Goal: Download file/media

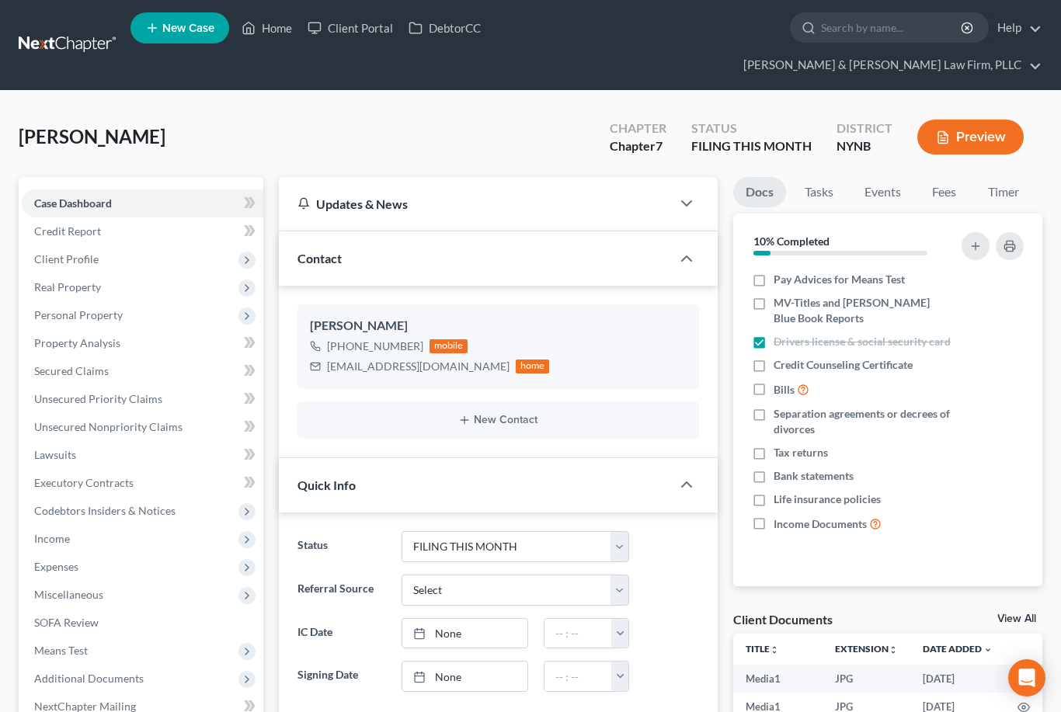
select select "4"
select select "0"
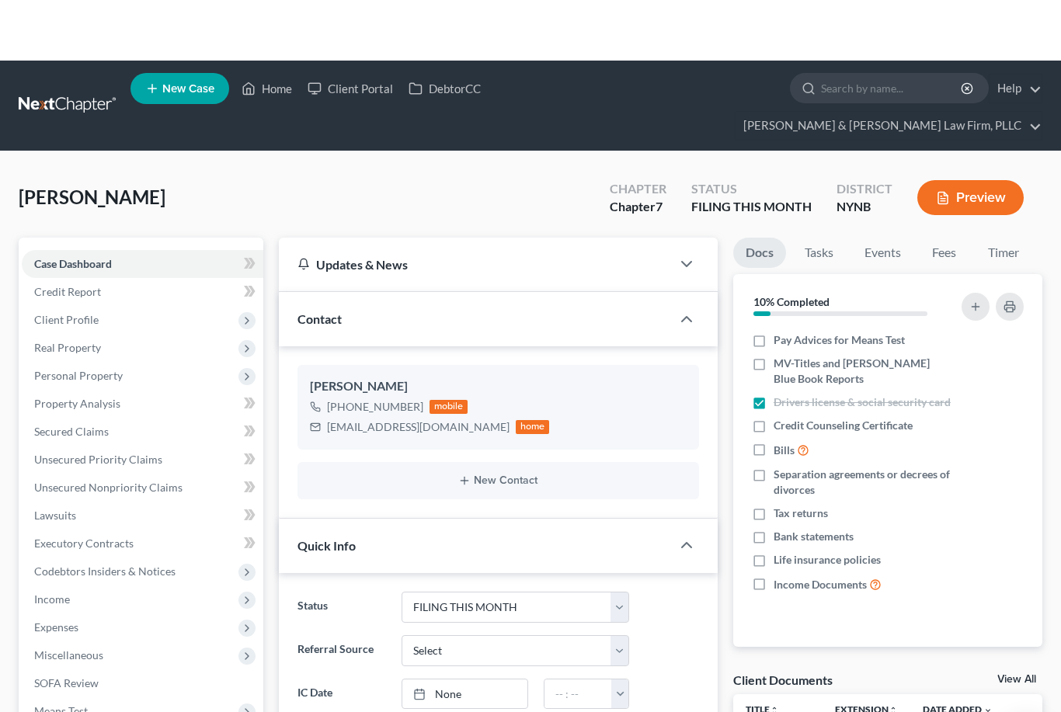
scroll to position [2911, 0]
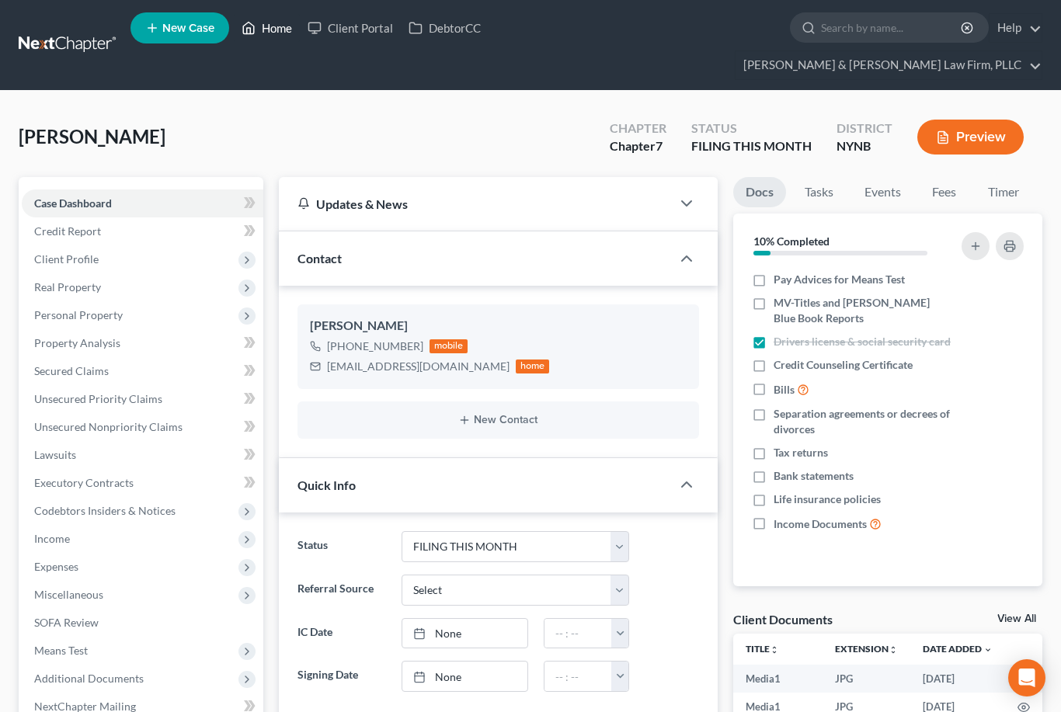
click at [266, 33] on link "Home" at bounding box center [267, 28] width 66 height 28
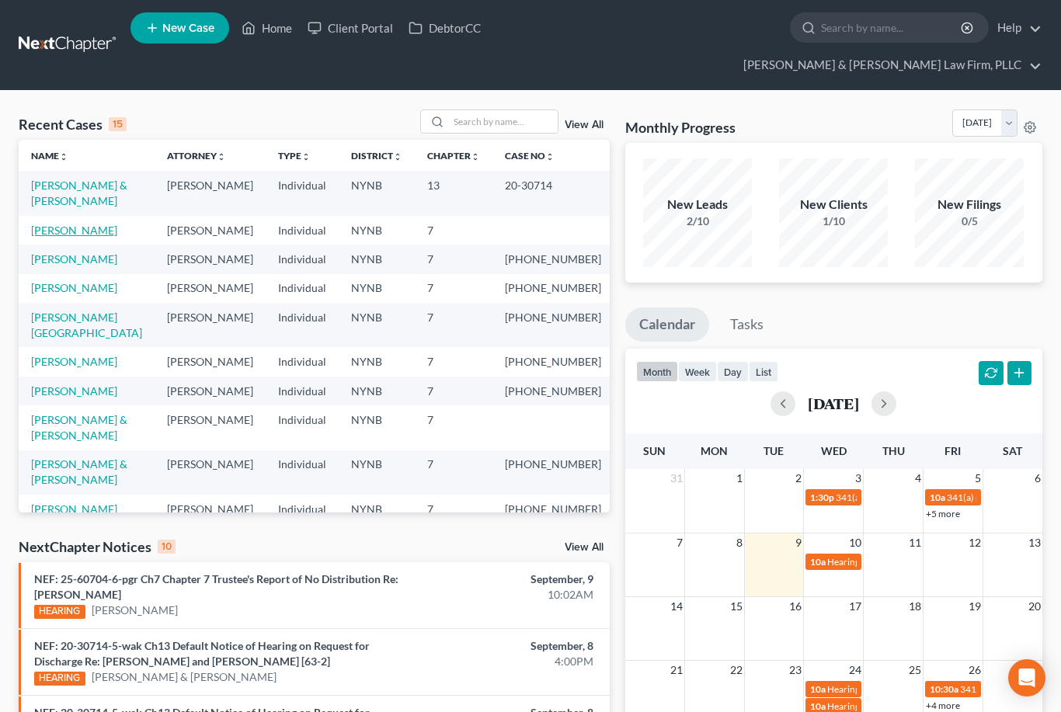
click at [74, 224] on link "[PERSON_NAME]" at bounding box center [74, 230] width 86 height 13
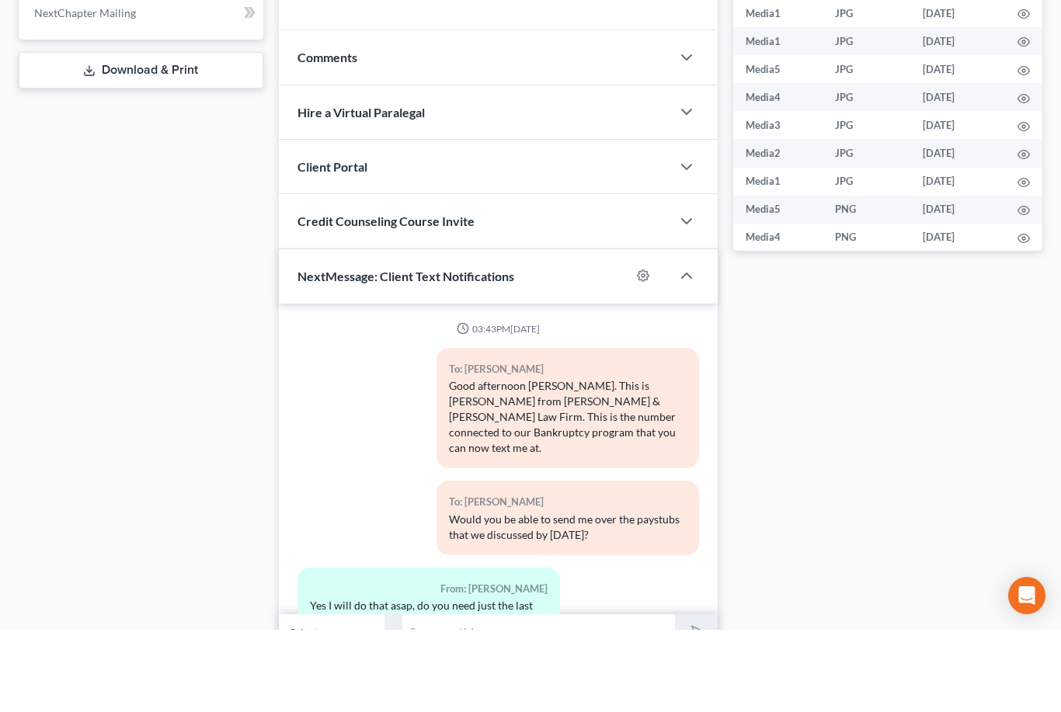
scroll to position [3149, 0]
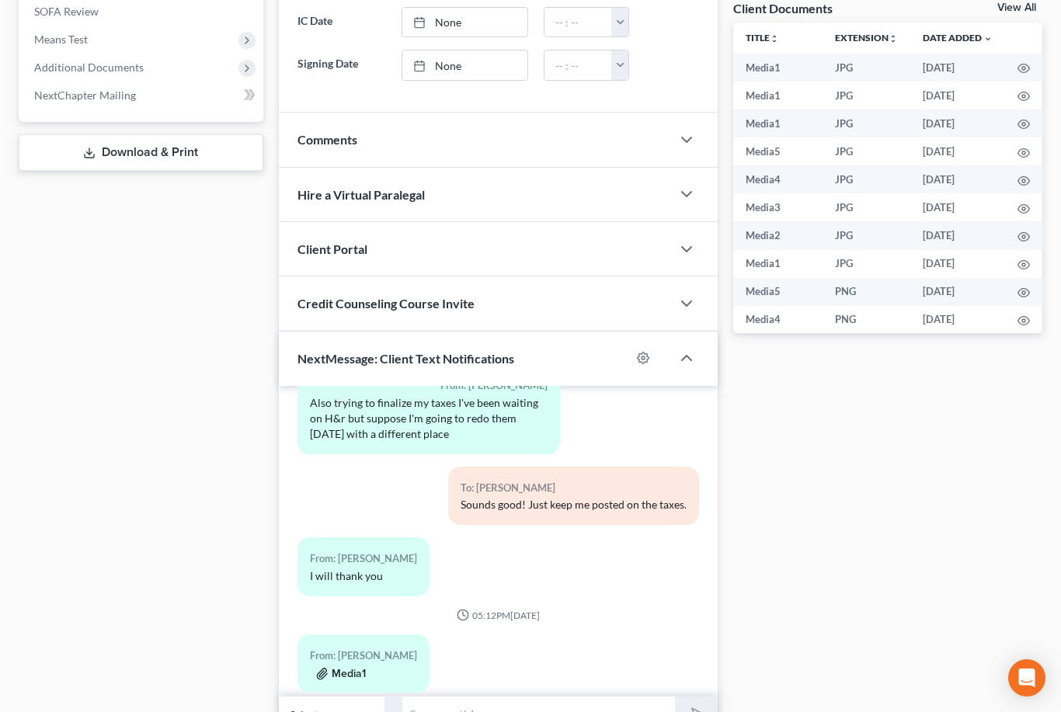
click at [347, 668] on button "Media1" at bounding box center [341, 674] width 50 height 12
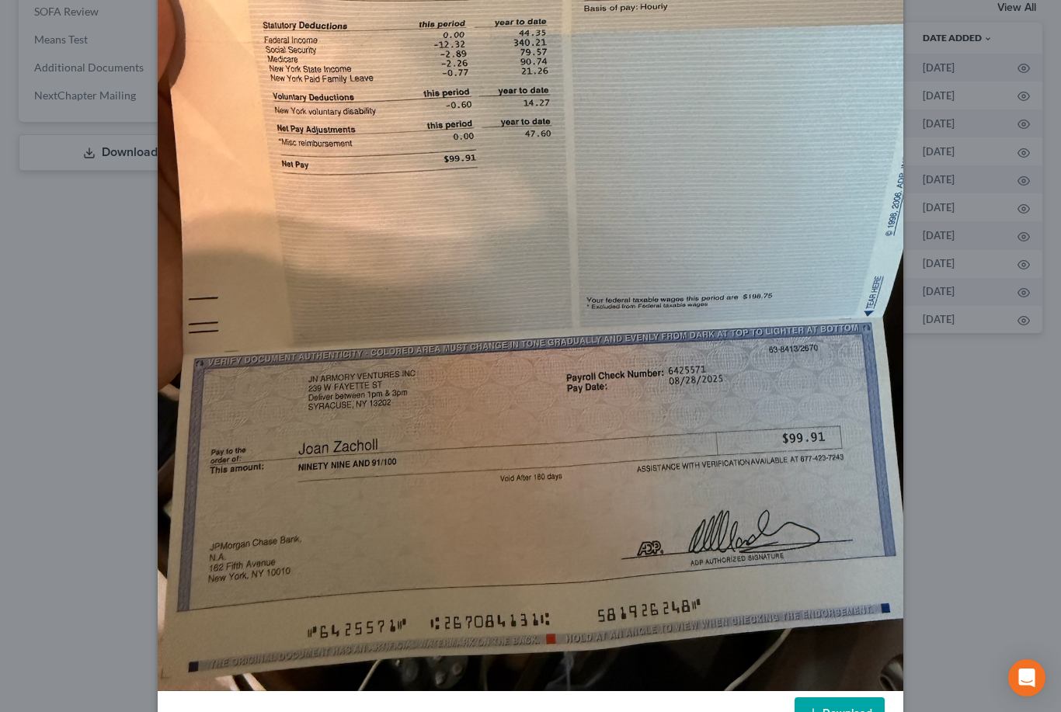
scroll to position [391, 0]
click at [851, 712] on link "Download" at bounding box center [840, 714] width 90 height 33
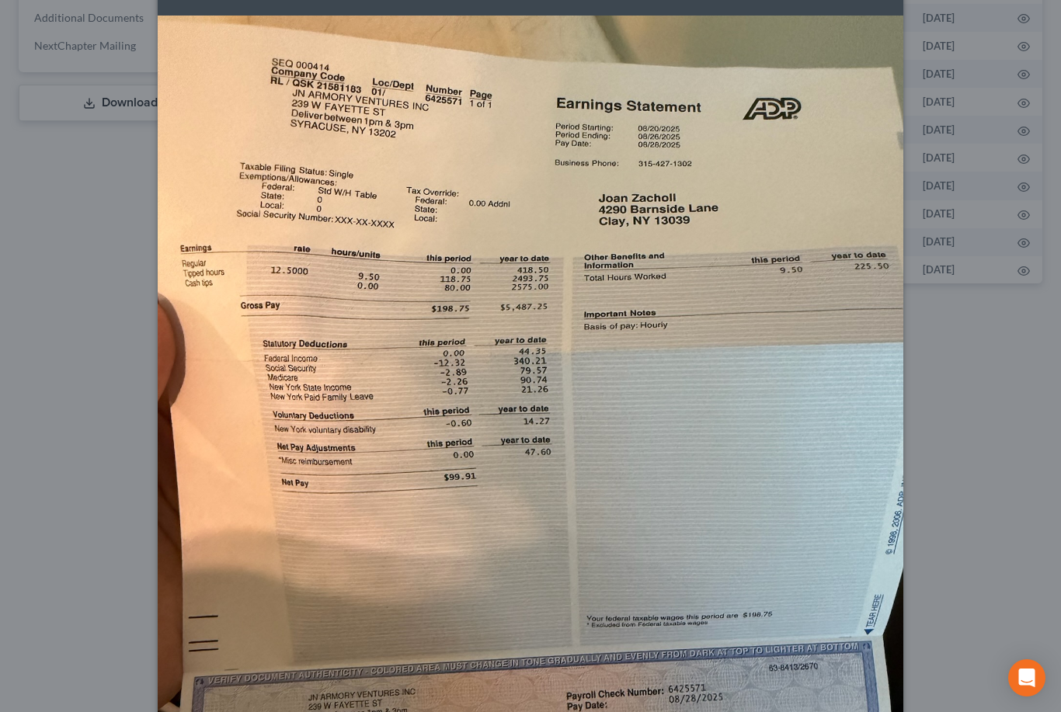
scroll to position [0, 0]
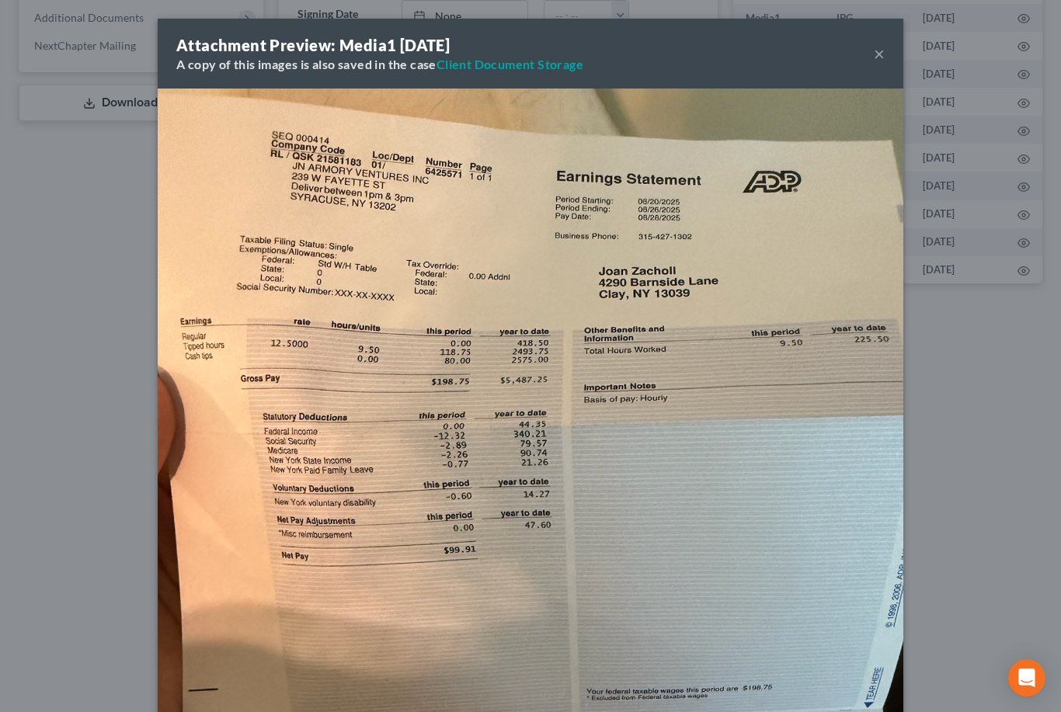
click at [878, 59] on button "×" at bounding box center [879, 53] width 11 height 19
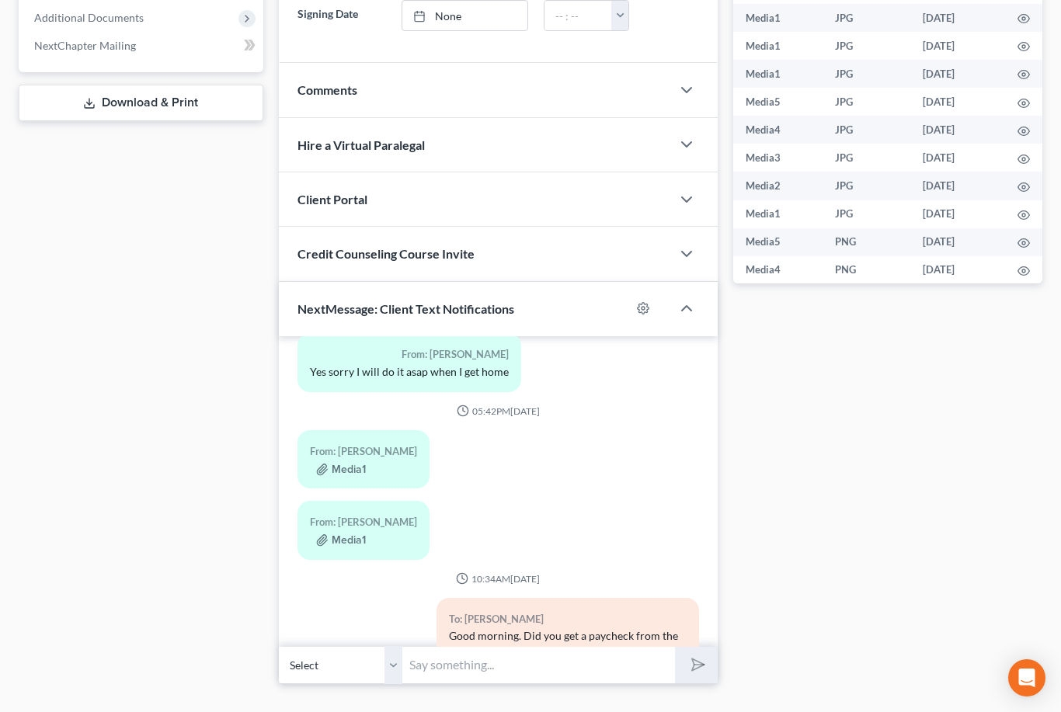
scroll to position [2663, 0]
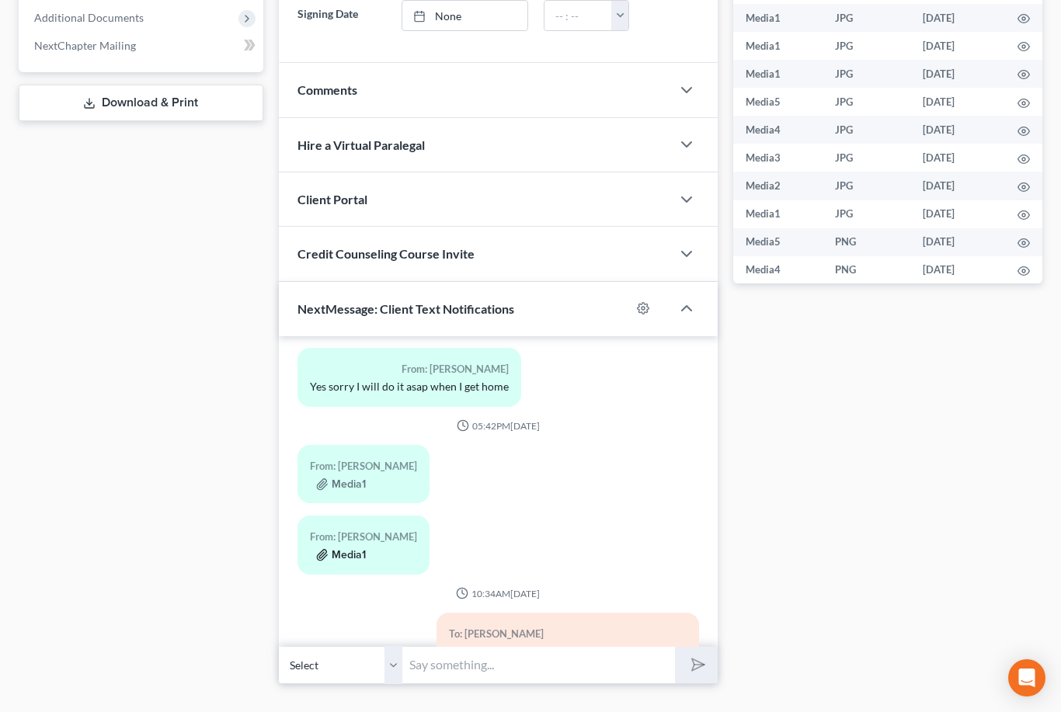
click at [348, 549] on button "Media1" at bounding box center [341, 555] width 50 height 12
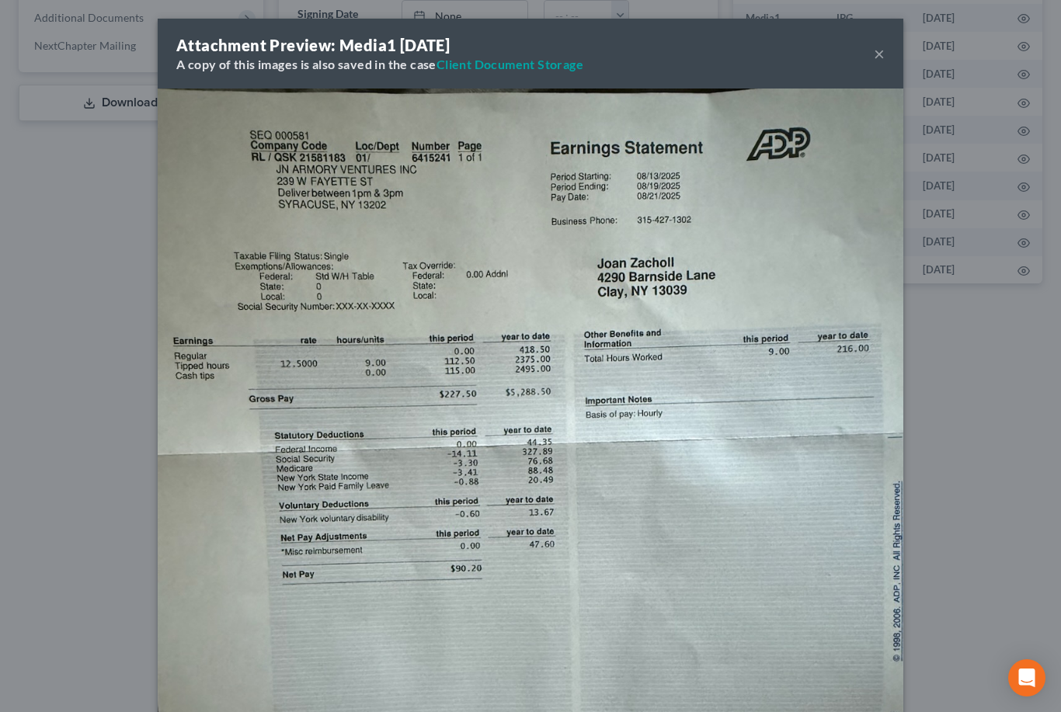
click at [883, 54] on button "×" at bounding box center [879, 53] width 11 height 19
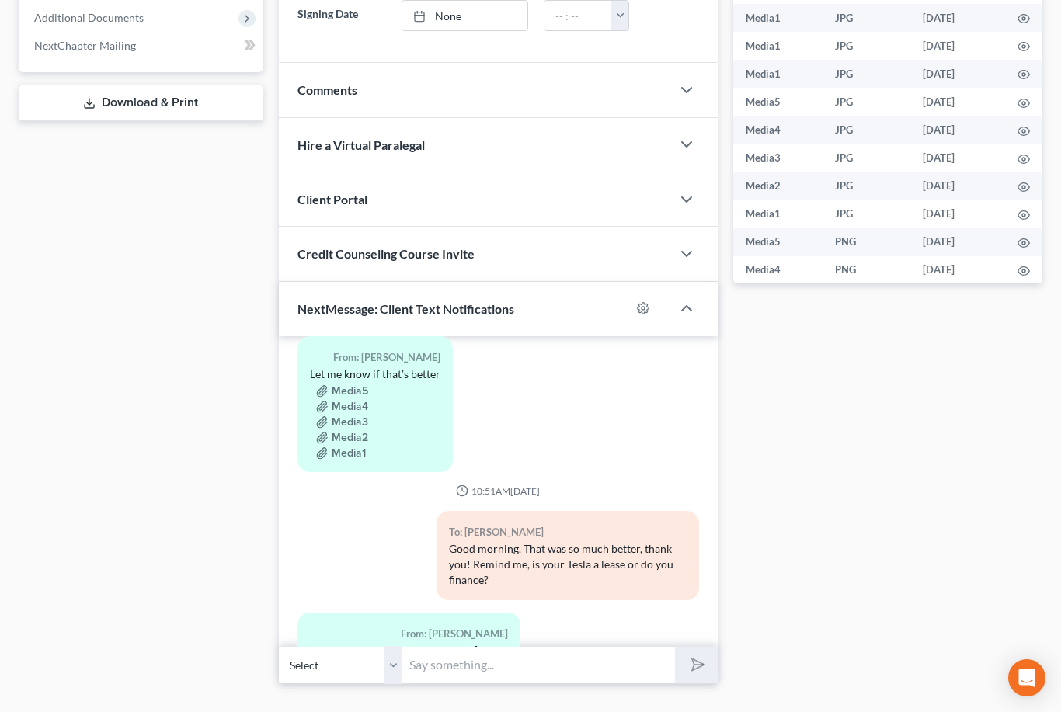
scroll to position [1717, 0]
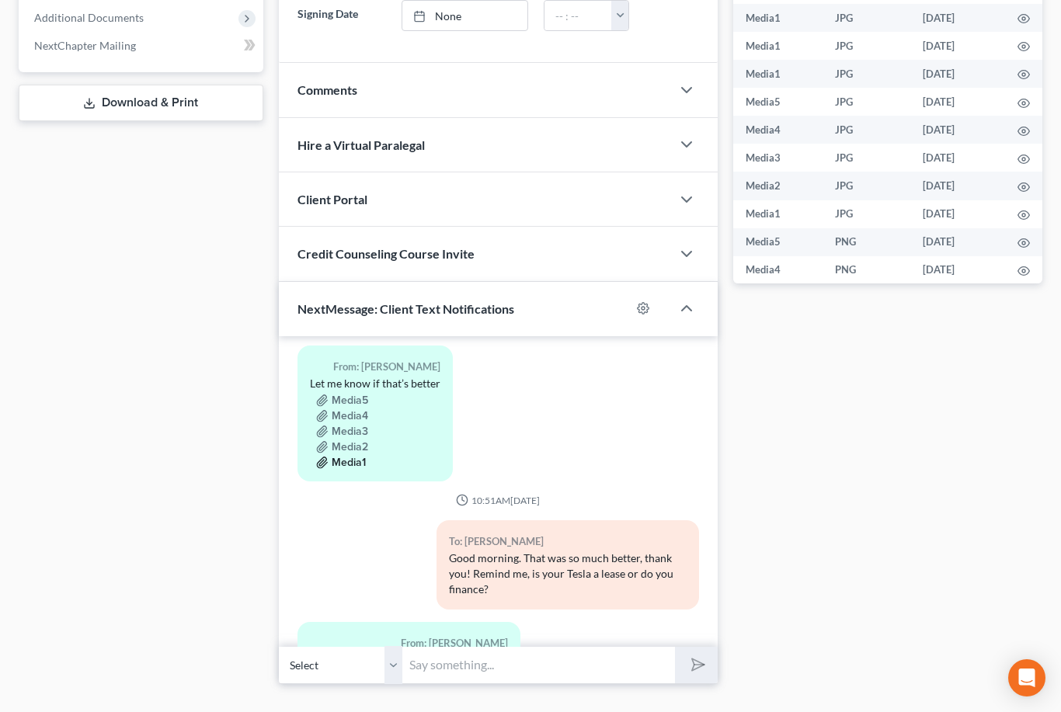
click at [354, 457] on button "Media1" at bounding box center [341, 463] width 50 height 12
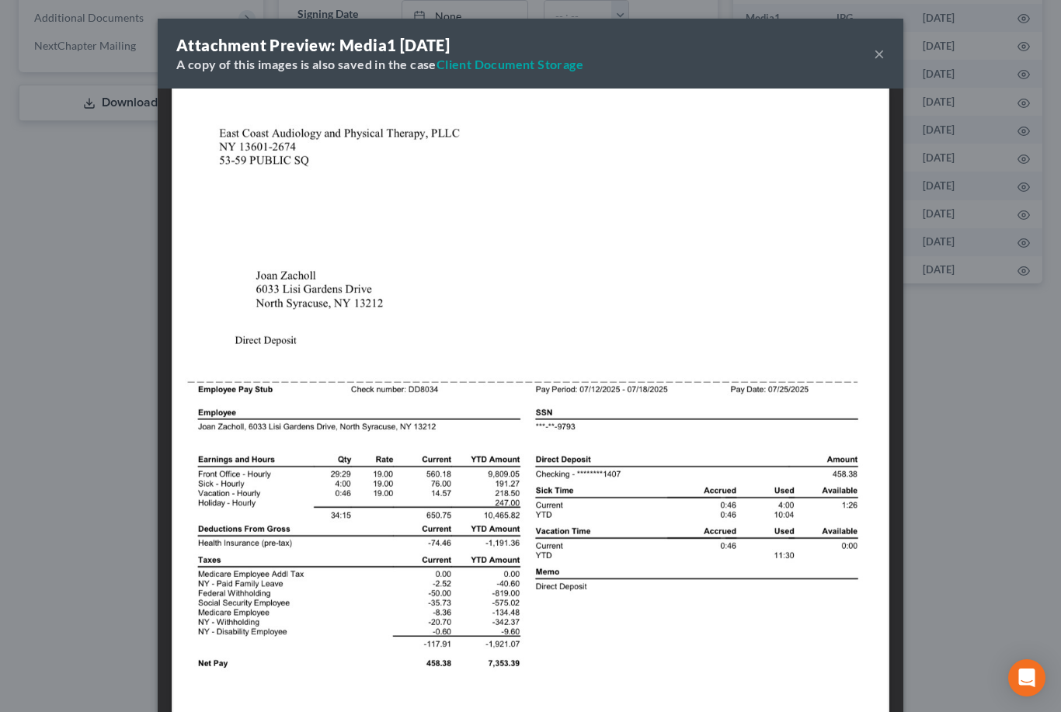
click at [877, 47] on button "×" at bounding box center [879, 53] width 11 height 19
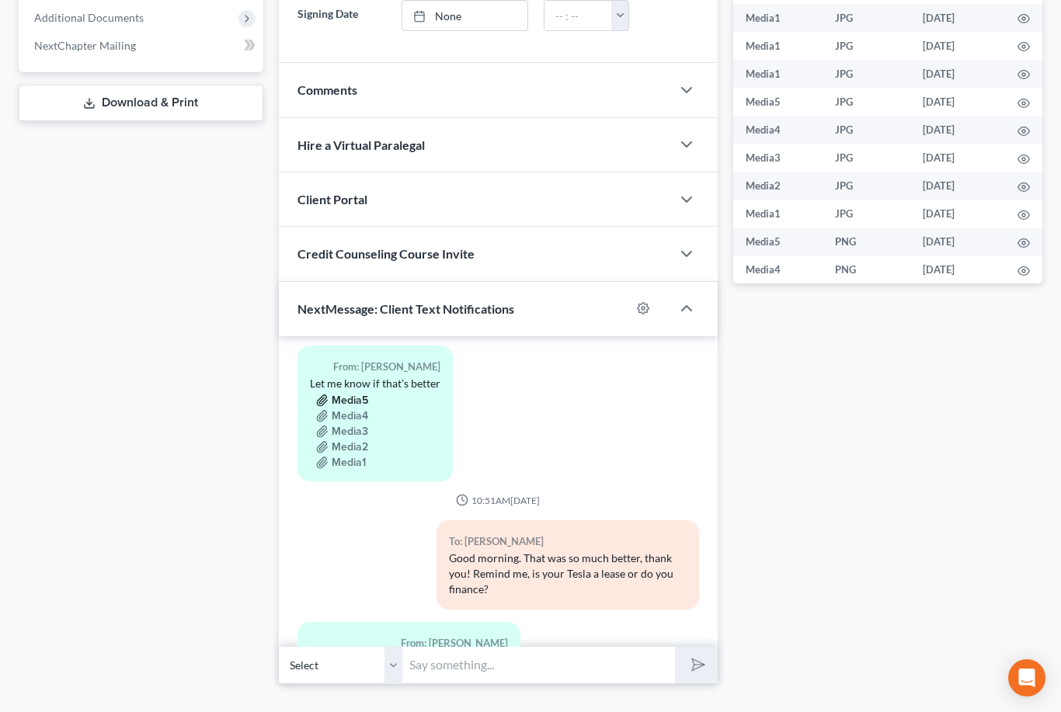
click at [355, 395] on button "Media5" at bounding box center [342, 401] width 52 height 12
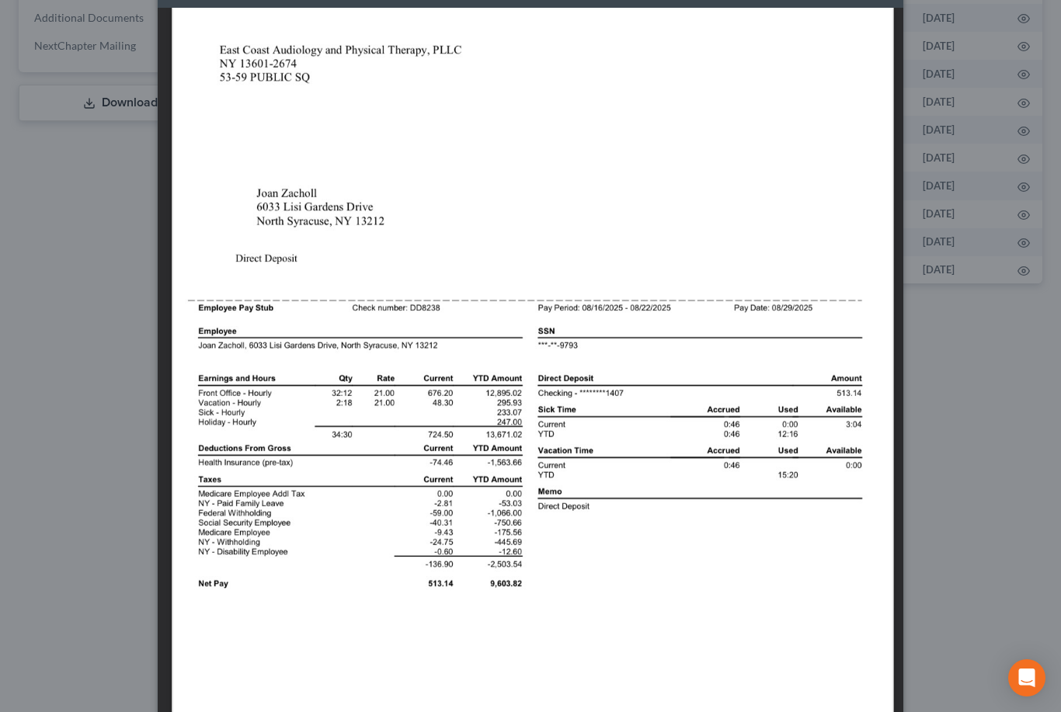
scroll to position [0, 0]
